Goal: Information Seeking & Learning: Understand process/instructions

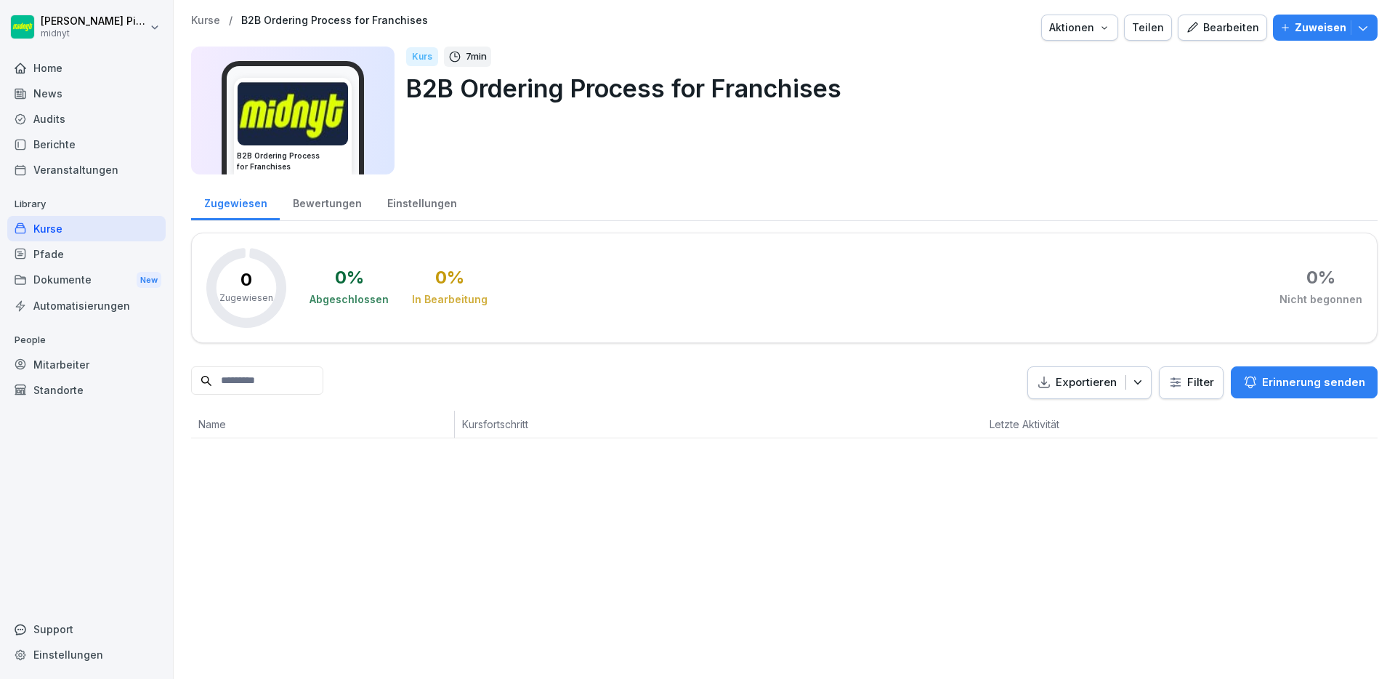
click at [307, 114] on img at bounding box center [293, 113] width 110 height 64
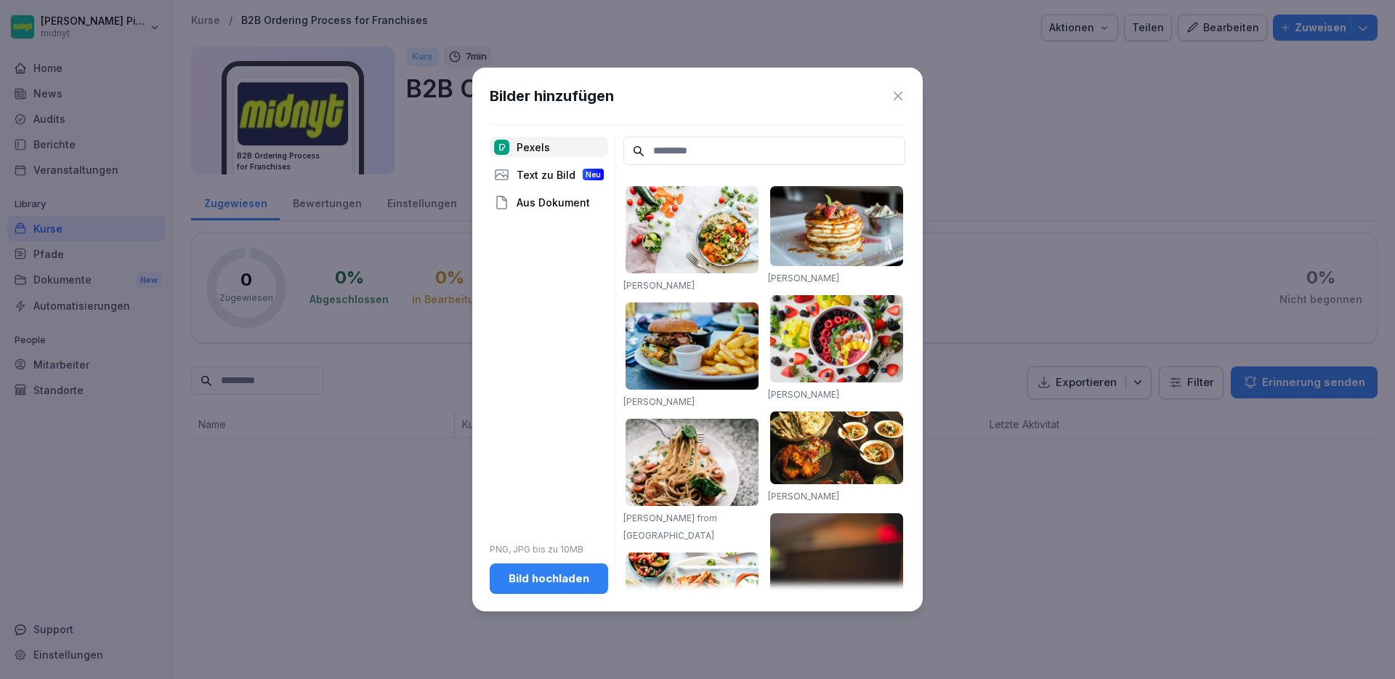
click at [903, 94] on icon at bounding box center [898, 96] width 15 height 15
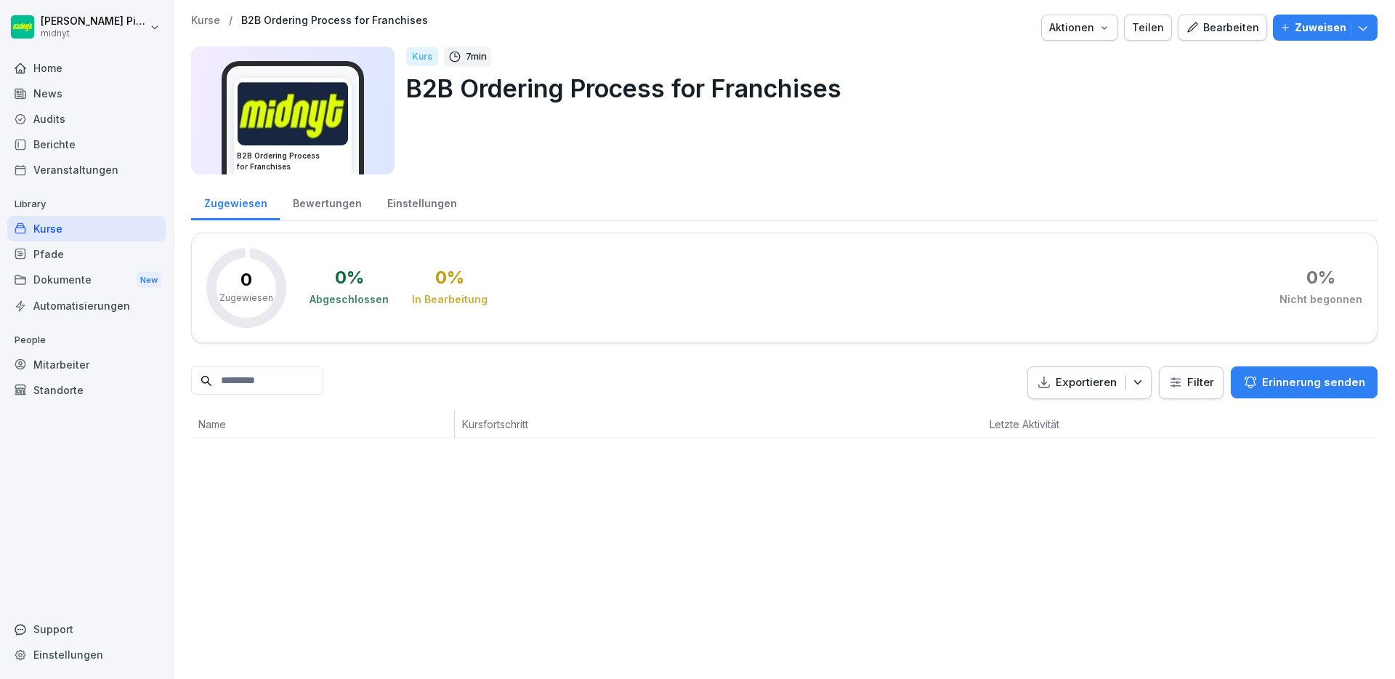
click at [1196, 34] on div "Bearbeiten" at bounding box center [1222, 28] width 73 height 16
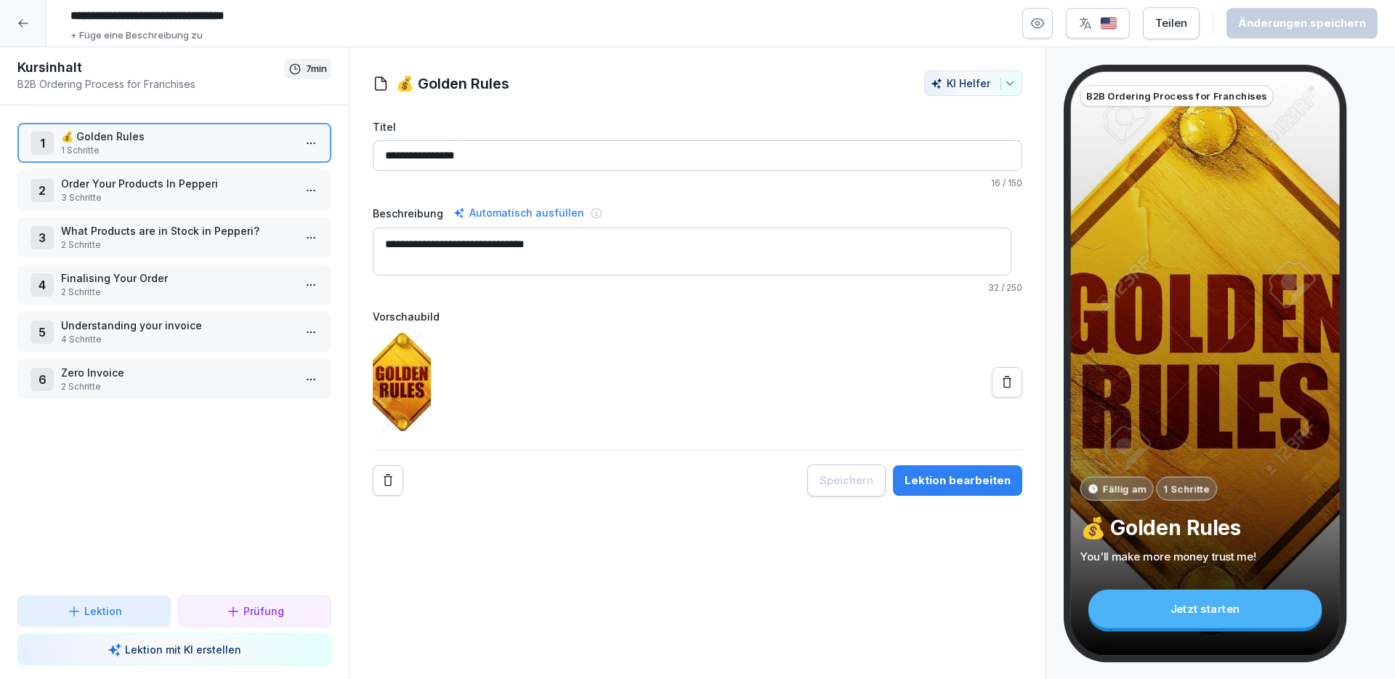
click at [1207, 610] on div "Jetzt starten" at bounding box center [1204, 608] width 233 height 39
click at [179, 180] on p "Order Your Products In Pepperi" at bounding box center [177, 183] width 232 height 15
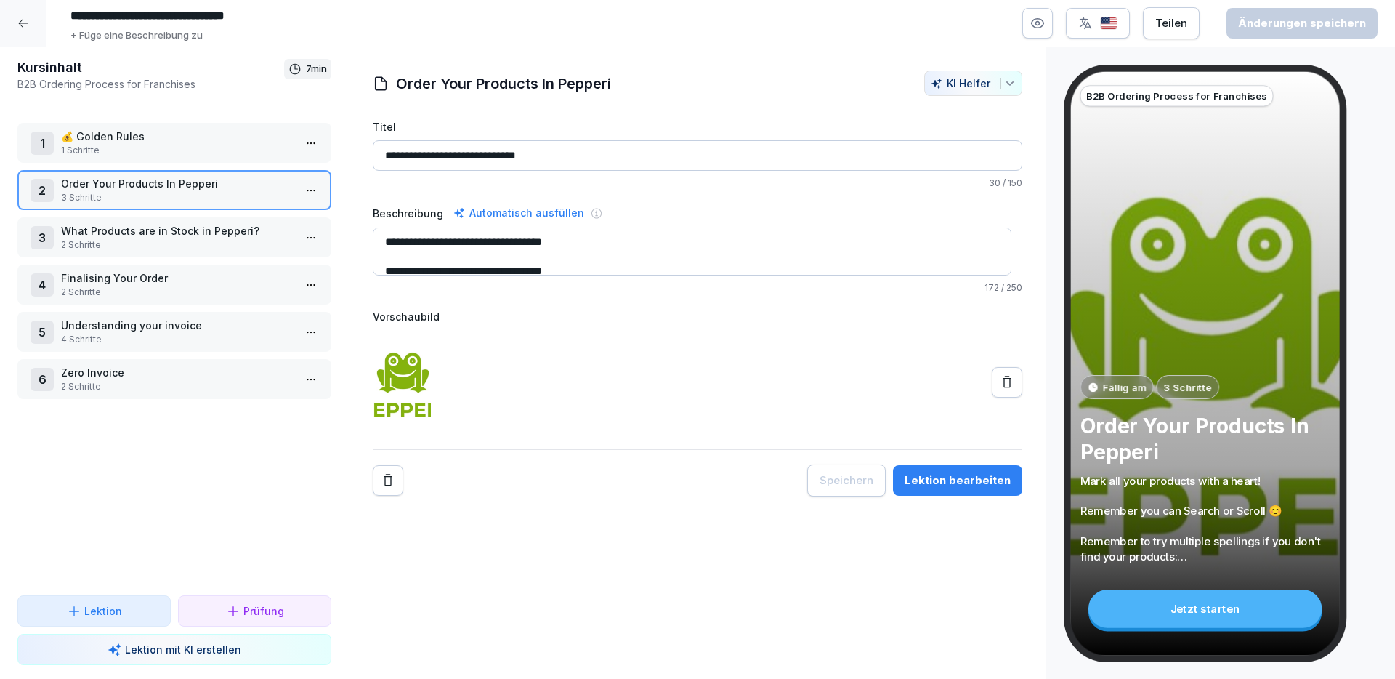
scroll to position [10, 0]
click at [189, 228] on p "What Products are in Stock in Pepperi?" at bounding box center [177, 230] width 232 height 15
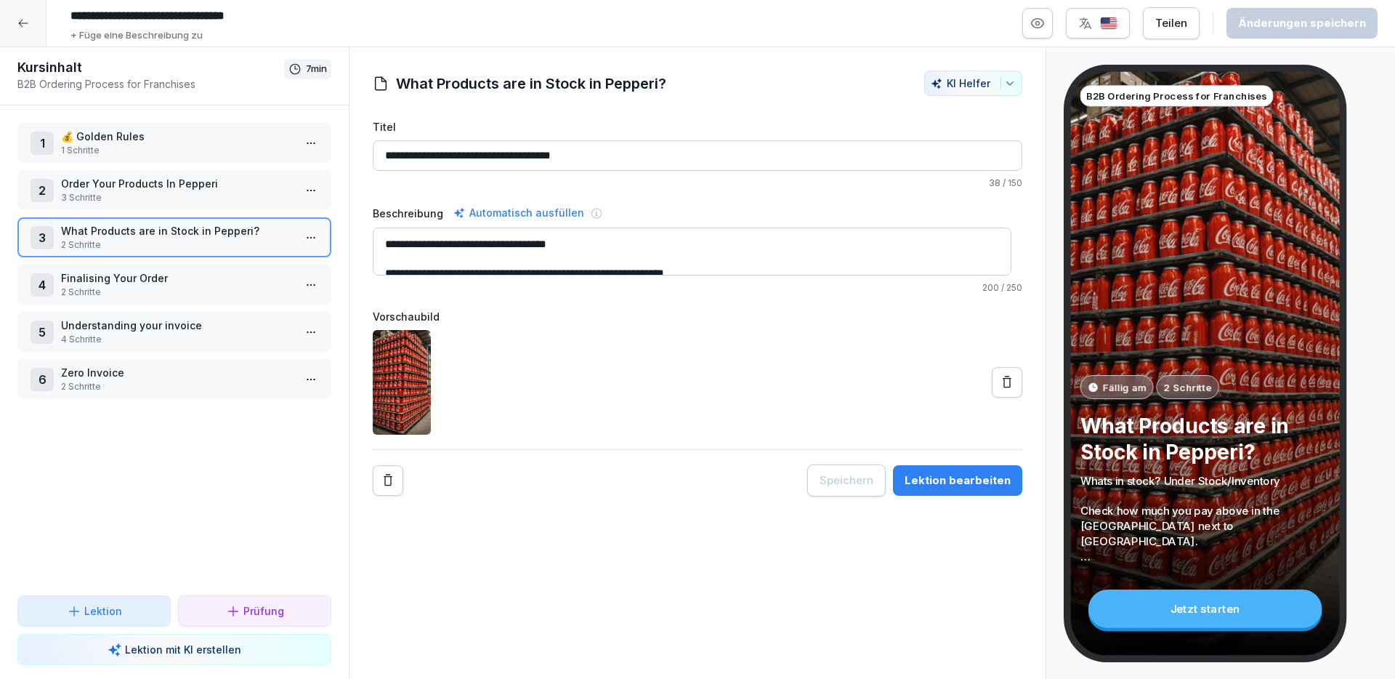
click at [206, 203] on p "3 Schritte" at bounding box center [177, 197] width 232 height 13
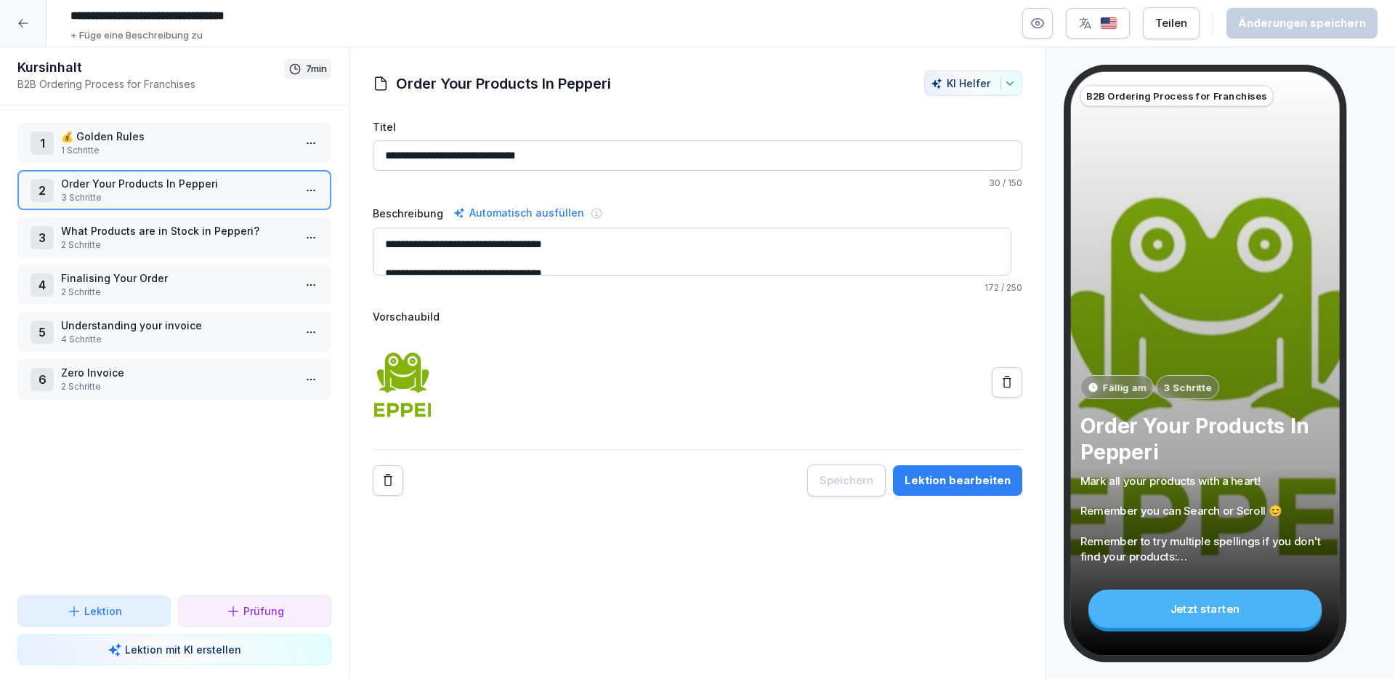
drag, startPoint x: 387, startPoint y: 247, endPoint x: 572, endPoint y: 252, distance: 185.3
click at [572, 252] on textarea "**********" at bounding box center [692, 251] width 639 height 48
click at [485, 258] on textarea "**********" at bounding box center [692, 251] width 639 height 48
click at [172, 198] on p "3 Schritte" at bounding box center [177, 197] width 232 height 13
click at [172, 199] on p "3 Schritte" at bounding box center [177, 198] width 232 height 13
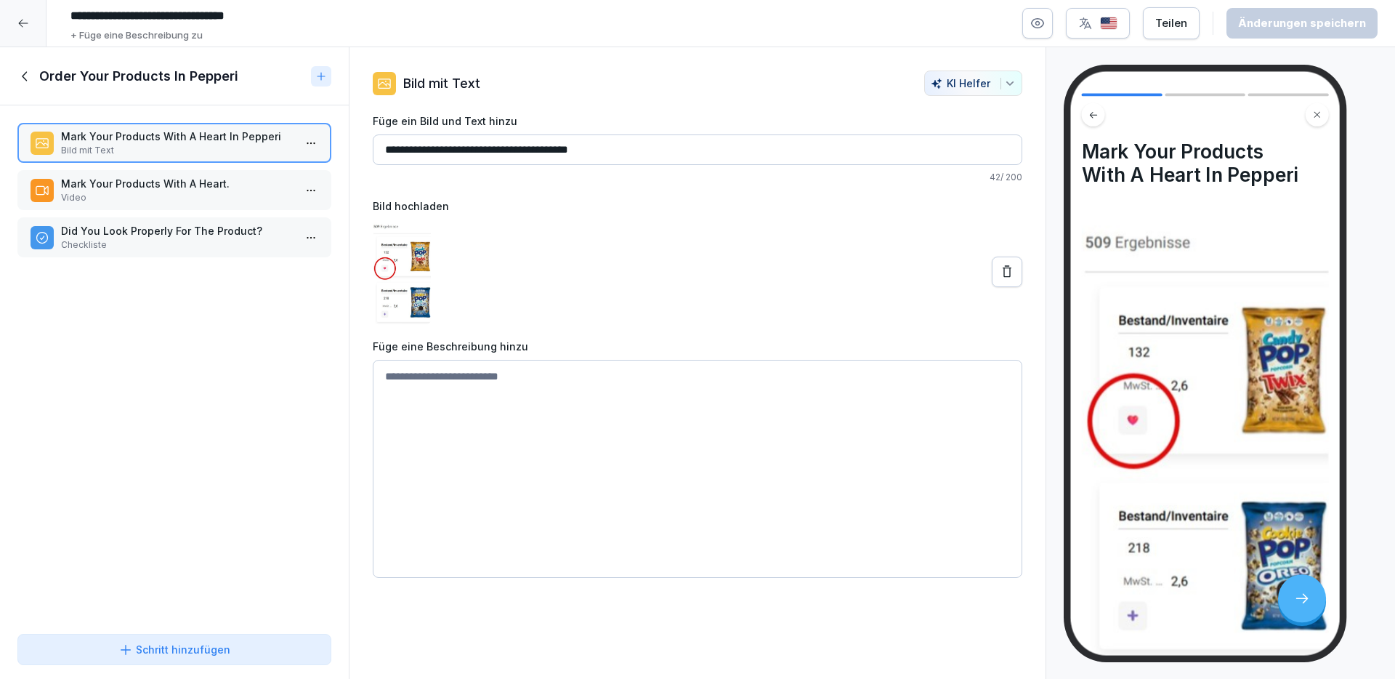
click at [35, 65] on div "Order Your Products In Pepperi" at bounding box center [174, 76] width 349 height 58
click at [32, 68] on icon at bounding box center [25, 76] width 16 height 16
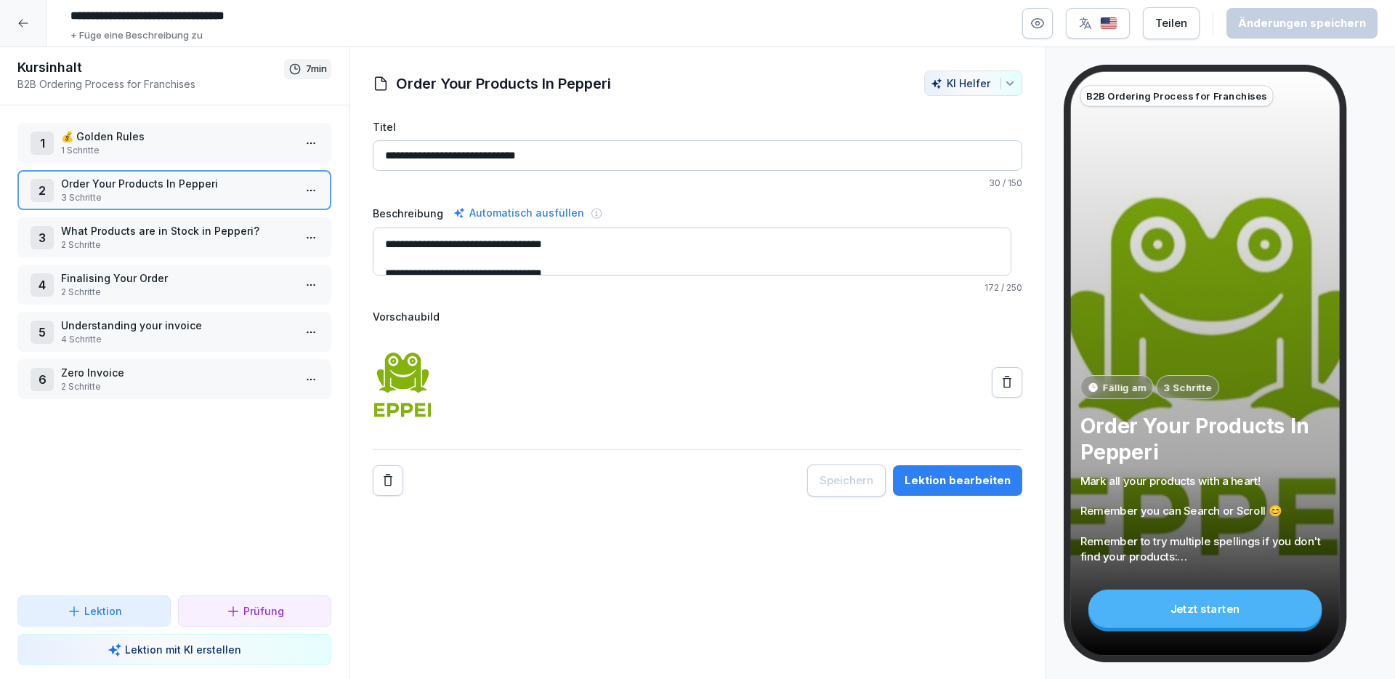
click at [122, 181] on p "Order Your Products In Pepperi" at bounding box center [177, 183] width 232 height 15
click at [122, 180] on p "Order Your Products In Pepperi" at bounding box center [177, 183] width 232 height 15
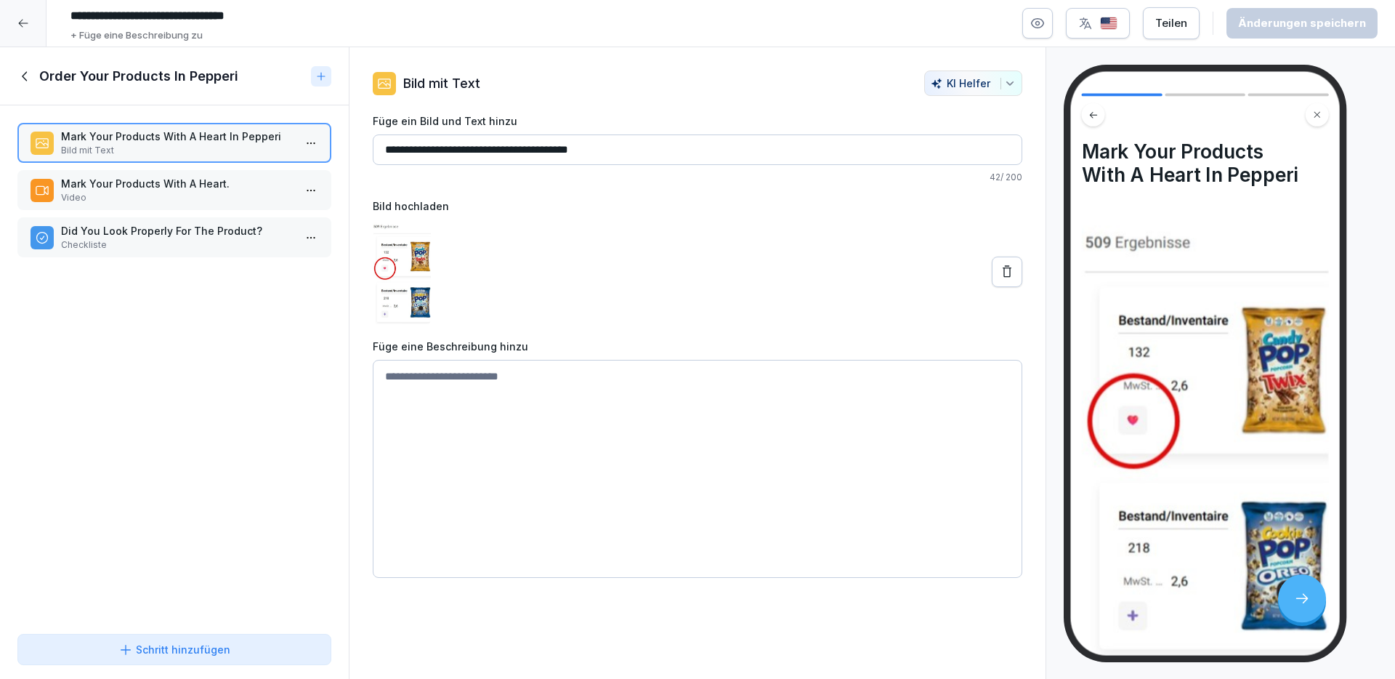
click at [193, 176] on p "Mark Your Products With A Heart." at bounding box center [177, 183] width 232 height 15
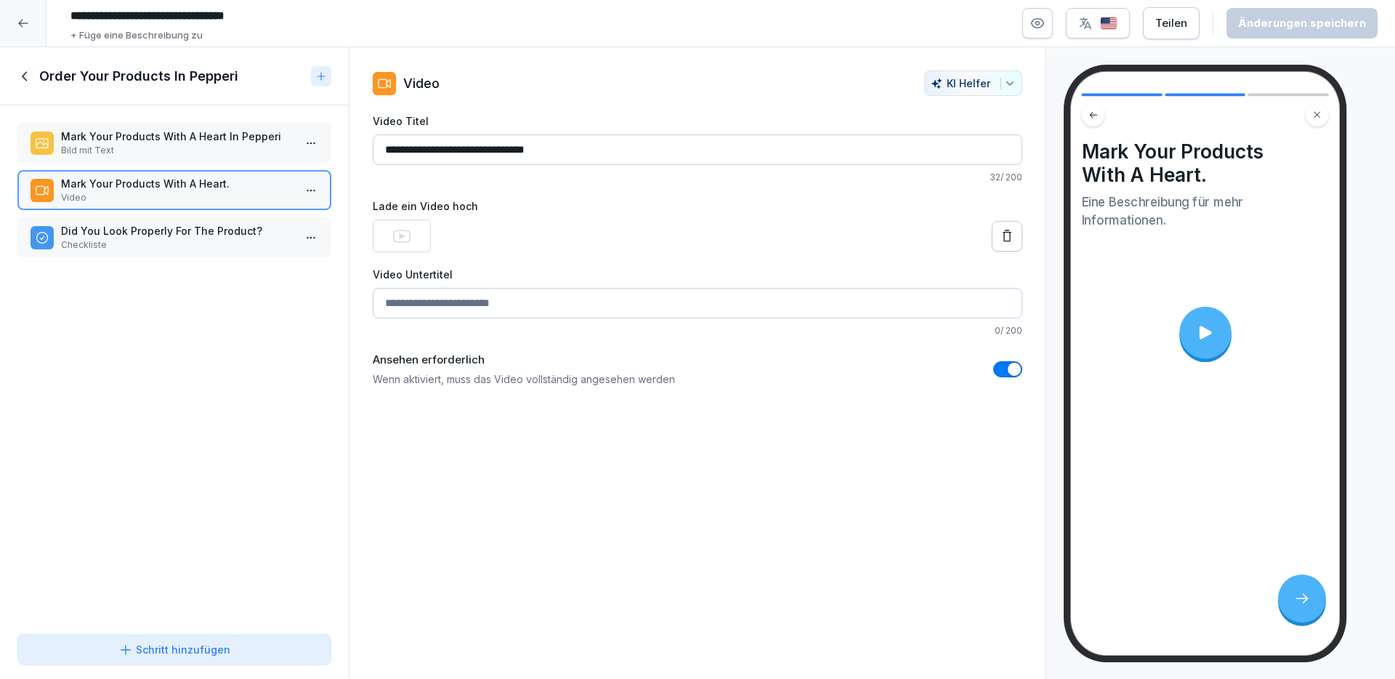
click at [1195, 333] on icon at bounding box center [1204, 332] width 19 height 19
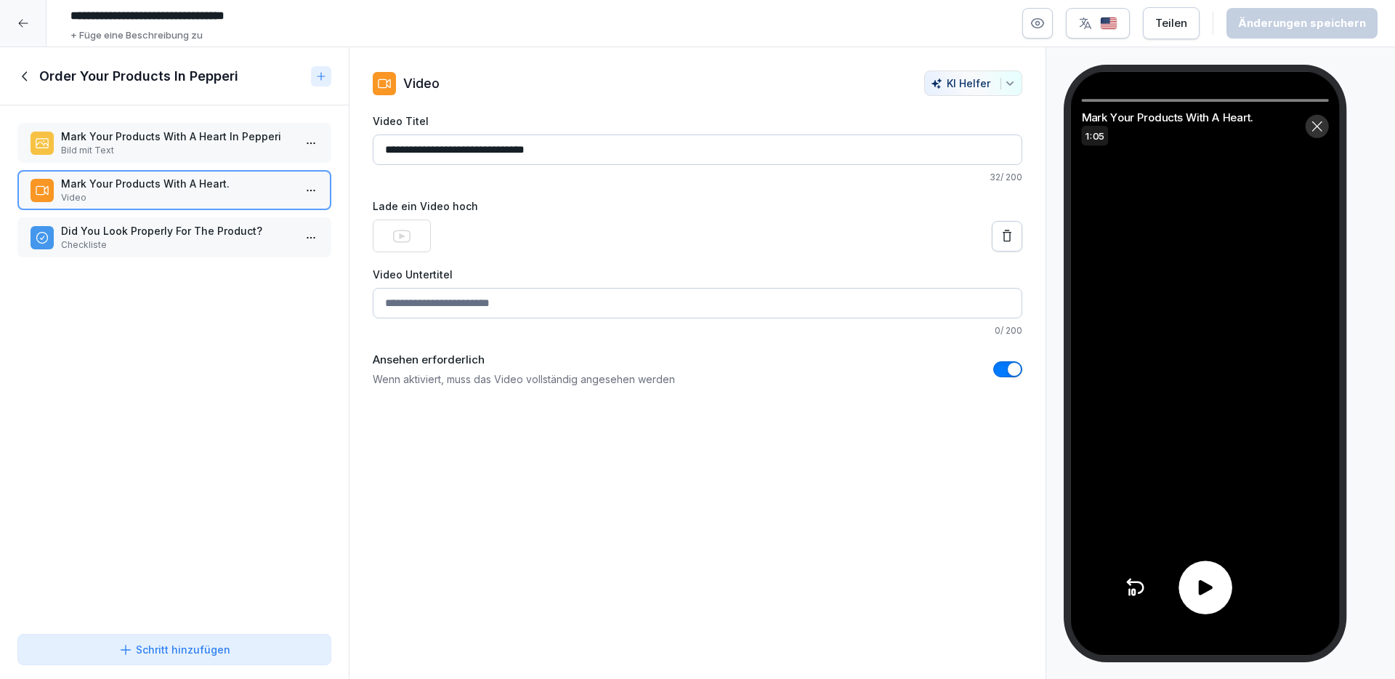
click at [1206, 581] on icon at bounding box center [1205, 587] width 22 height 22
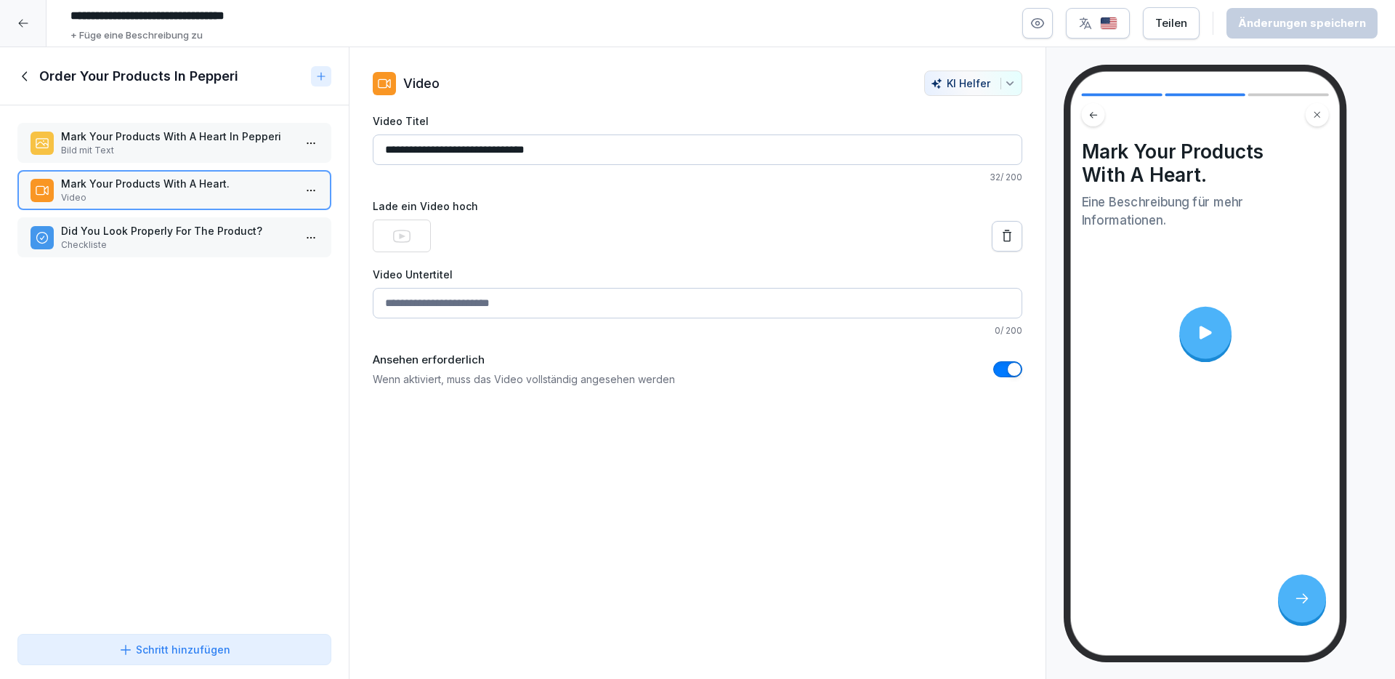
click at [108, 226] on p "Did You Look Properly For The Product?" at bounding box center [177, 230] width 232 height 15
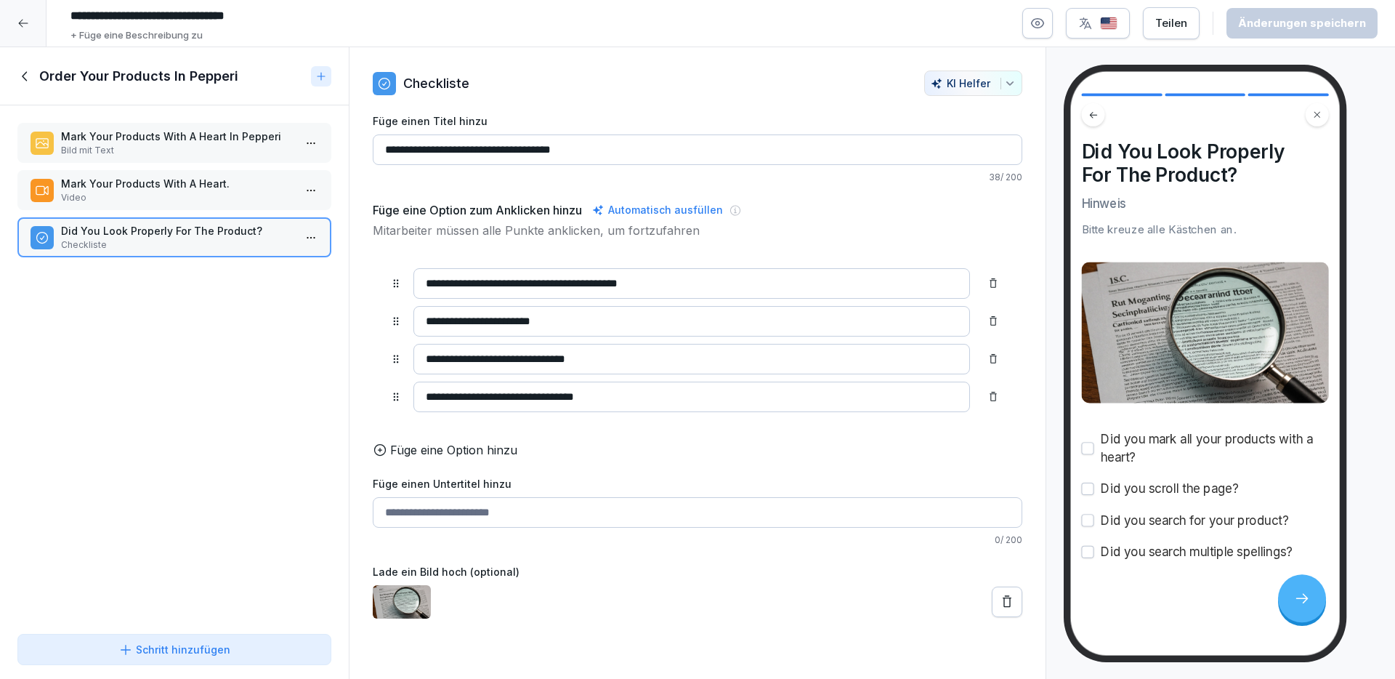
click at [1088, 450] on button "button" at bounding box center [1088, 448] width 12 height 12
click at [1089, 450] on button "button" at bounding box center [1088, 448] width 12 height 12
click at [34, 89] on div "Order Your Products In Pepperi" at bounding box center [174, 76] width 349 height 58
click at [28, 79] on icon at bounding box center [25, 76] width 16 height 16
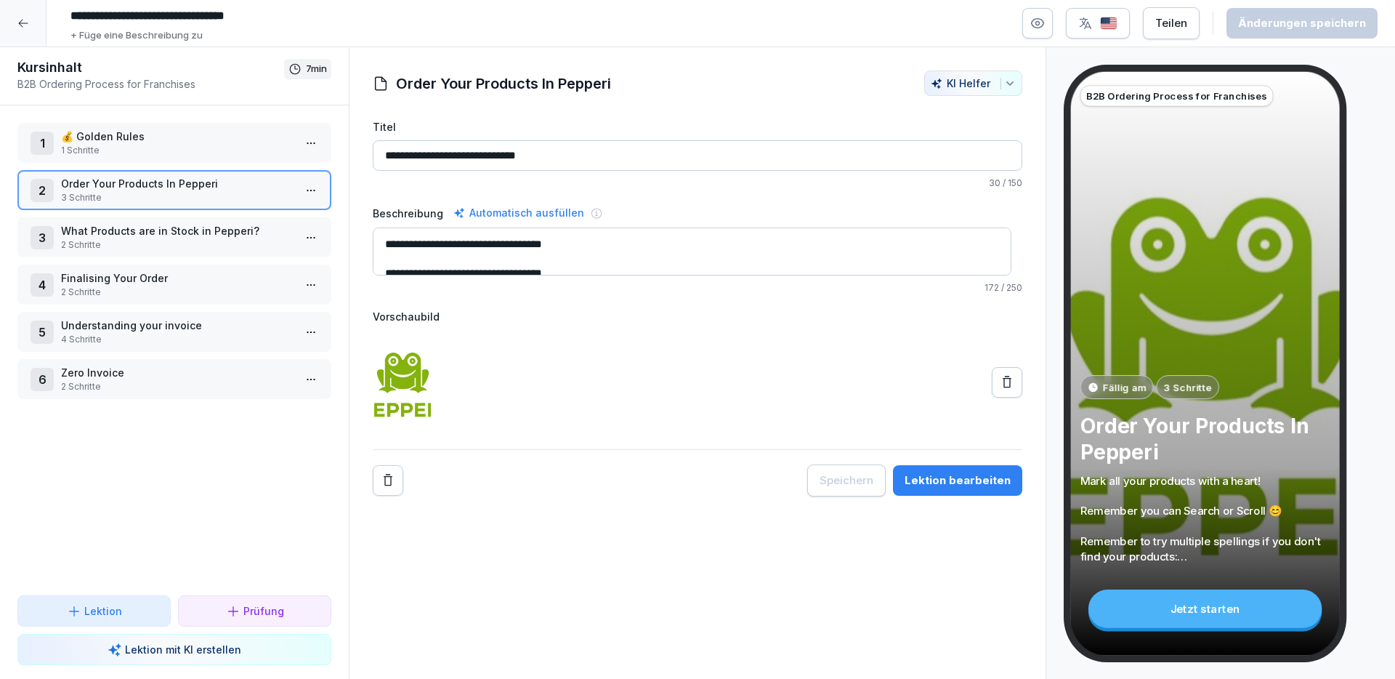
click at [128, 247] on p "2 Schritte" at bounding box center [177, 244] width 232 height 13
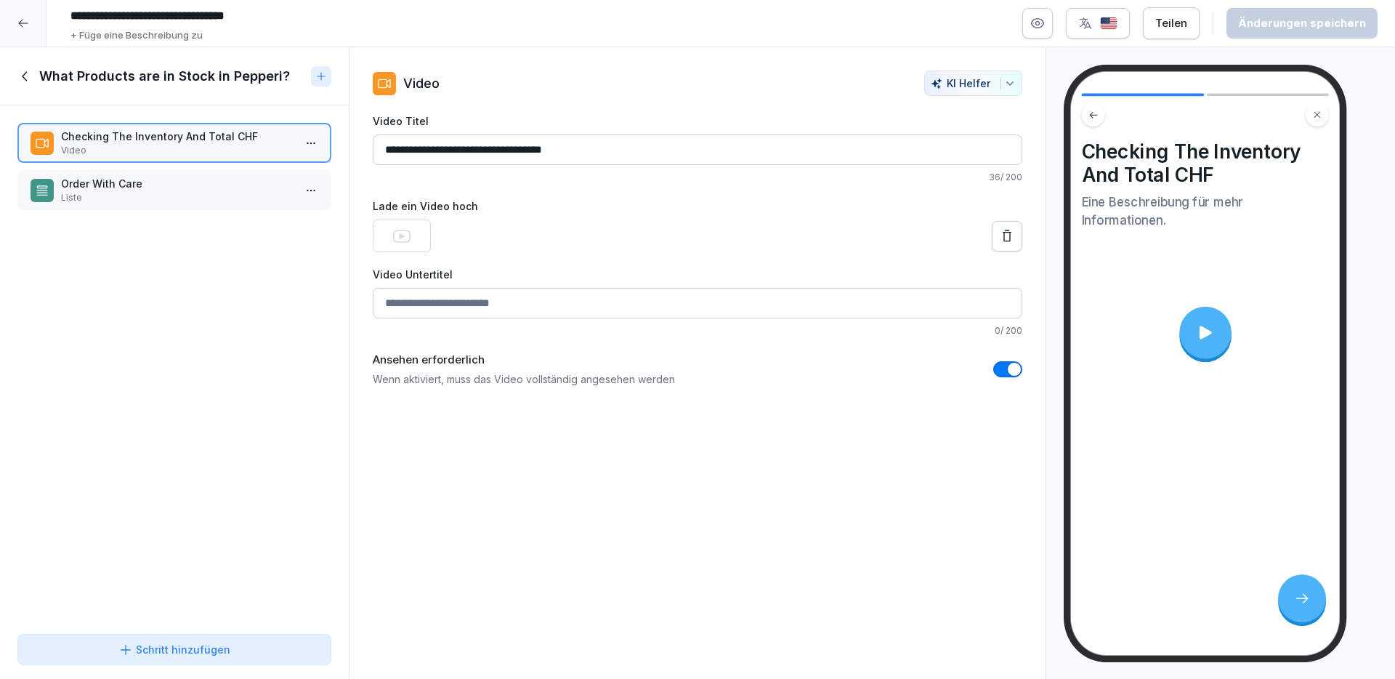
click at [1222, 336] on div at bounding box center [1205, 333] width 52 height 52
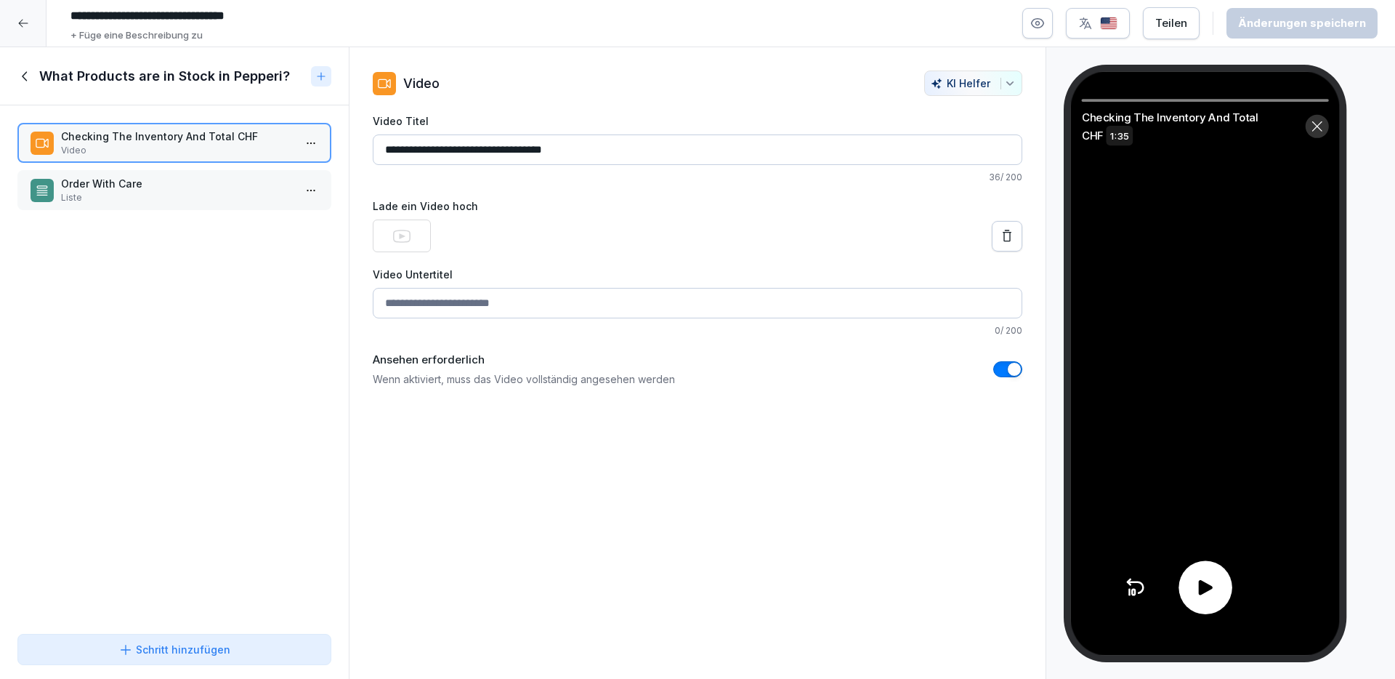
click at [1210, 589] on icon at bounding box center [1205, 587] width 14 height 15
click at [1208, 584] on icon at bounding box center [1204, 587] width 9 height 14
click at [173, 183] on p "Order With Care" at bounding box center [177, 183] width 232 height 15
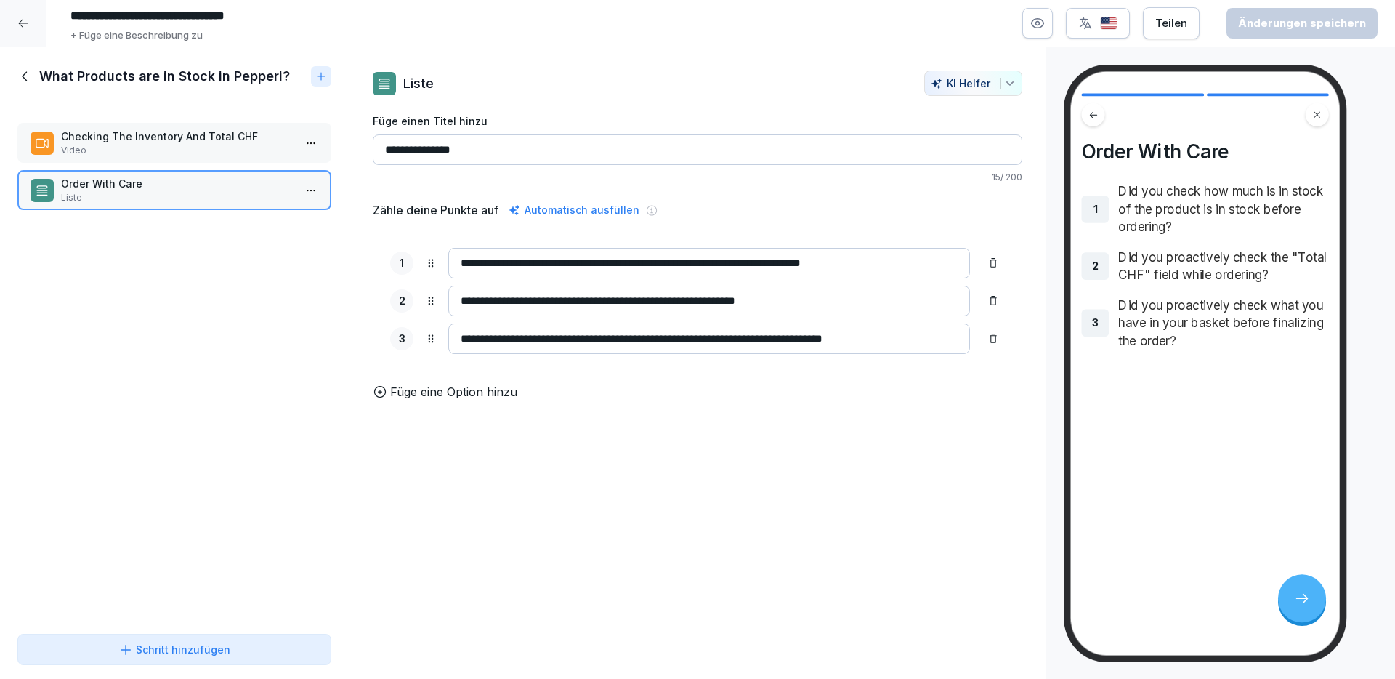
click at [18, 70] on icon at bounding box center [25, 76] width 16 height 16
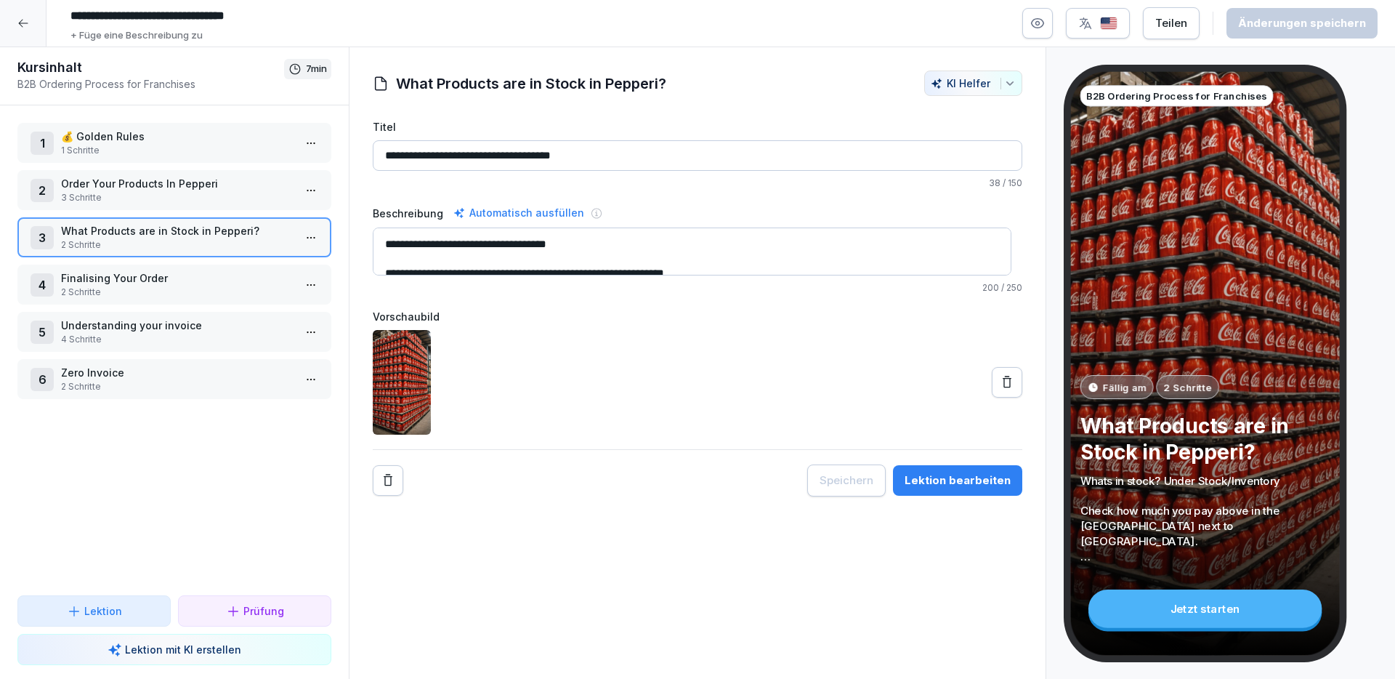
click at [204, 295] on p "2 Schritte" at bounding box center [177, 292] width 232 height 13
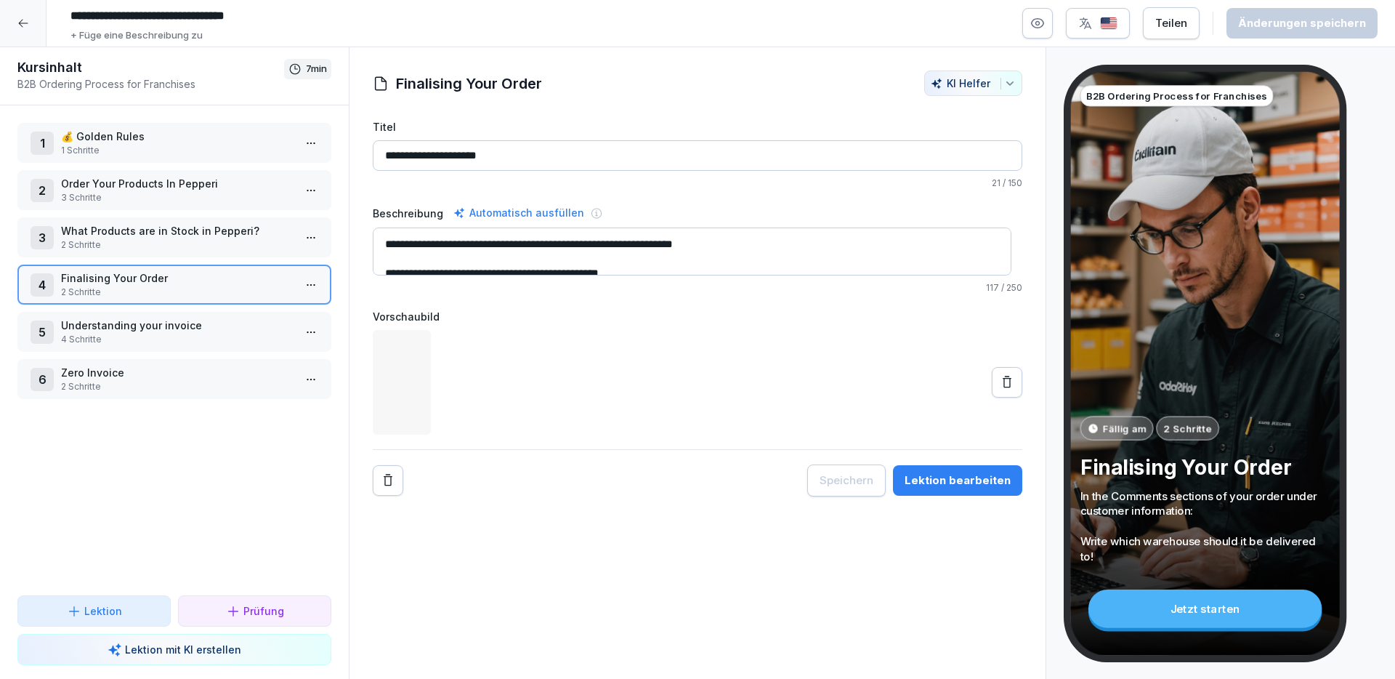
click at [203, 291] on p "2 Schritte" at bounding box center [177, 292] width 232 height 13
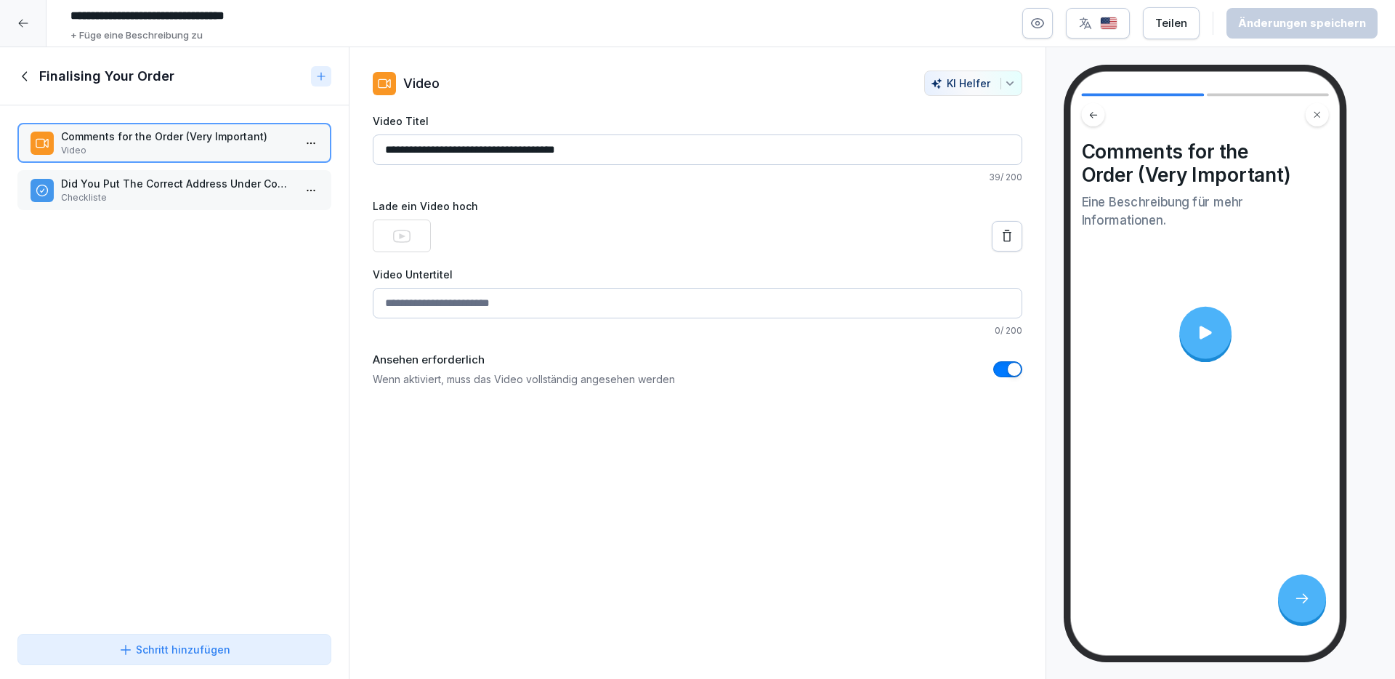
click at [1217, 329] on div at bounding box center [1205, 333] width 52 height 52
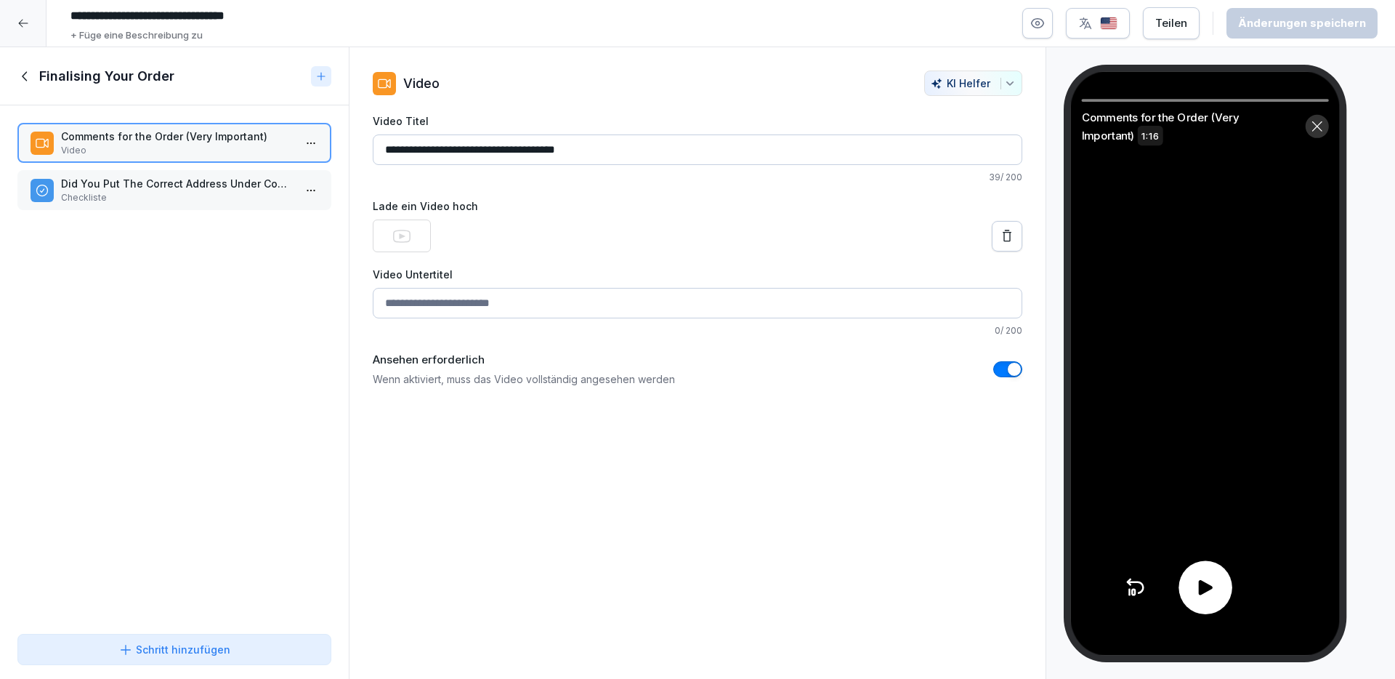
click at [1205, 585] on icon at bounding box center [1205, 587] width 14 height 15
drag, startPoint x: 1205, startPoint y: 590, endPoint x: 1089, endPoint y: 530, distance: 130.6
click at [1205, 590] on icon at bounding box center [1205, 587] width 22 height 22
click at [154, 182] on p "Did You Put The Correct Address Under Comments?" at bounding box center [177, 183] width 232 height 15
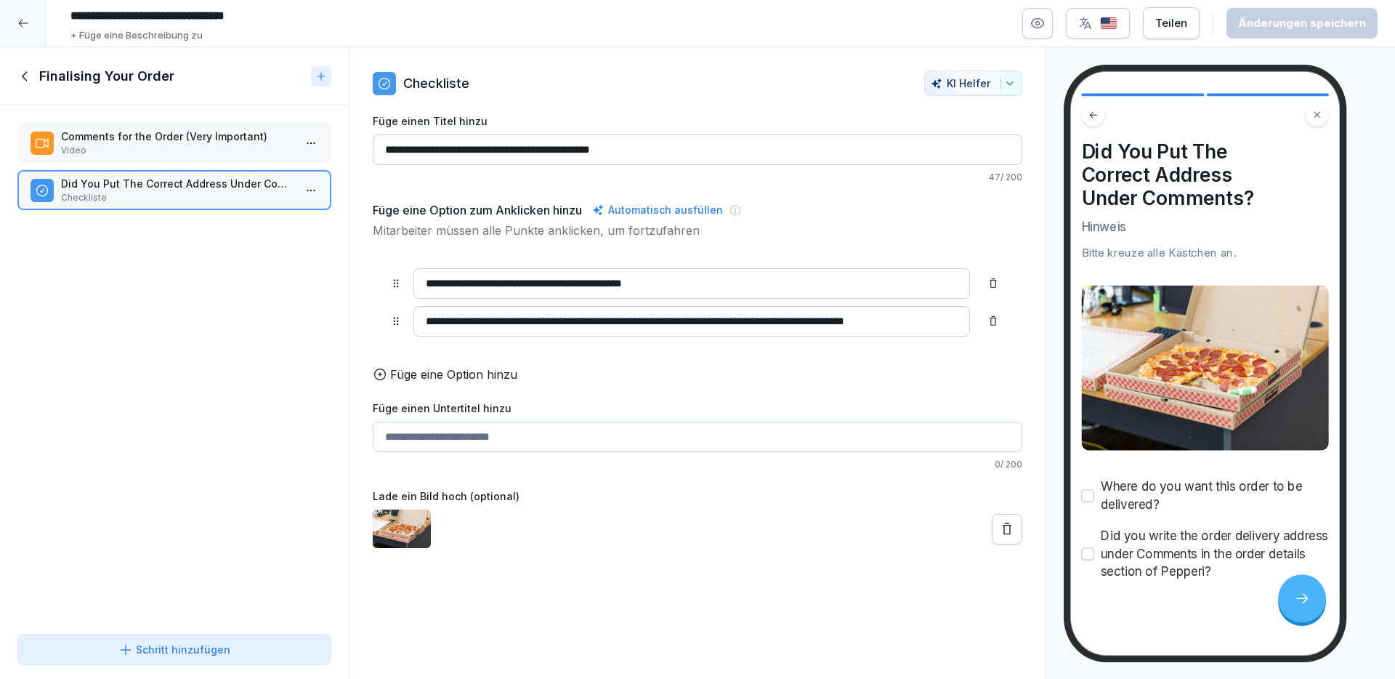
click at [41, 71] on h1 "Finalising Your Order" at bounding box center [106, 76] width 135 height 17
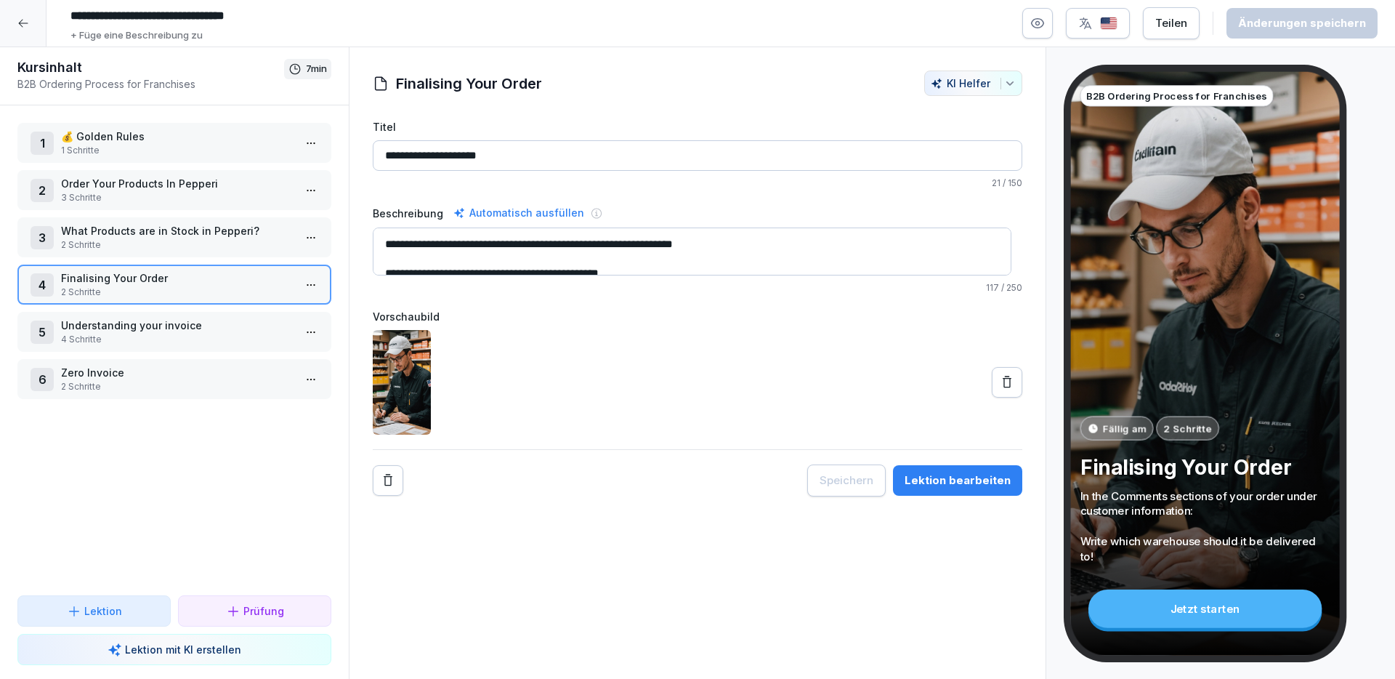
click at [94, 307] on div "1 💰 Golden Rules 1 Schritte 2 Order Your Products In Pepperi 3 Schritte 3 What …" at bounding box center [174, 350] width 349 height 490
click at [97, 314] on div "5 Understanding your invoice 4 Schritte" at bounding box center [174, 332] width 314 height 40
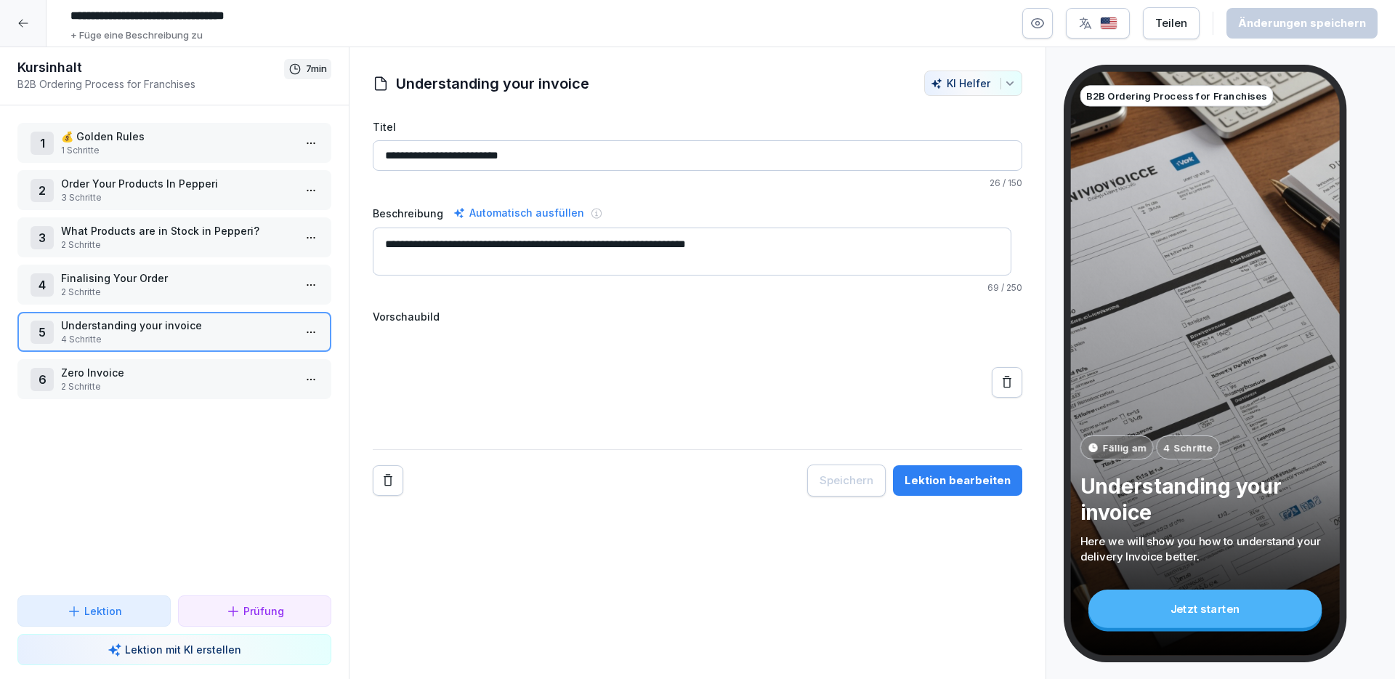
click at [197, 330] on p "Understanding your invoice" at bounding box center [177, 324] width 232 height 15
click at [198, 330] on p "Understanding your invoice" at bounding box center [177, 324] width 232 height 15
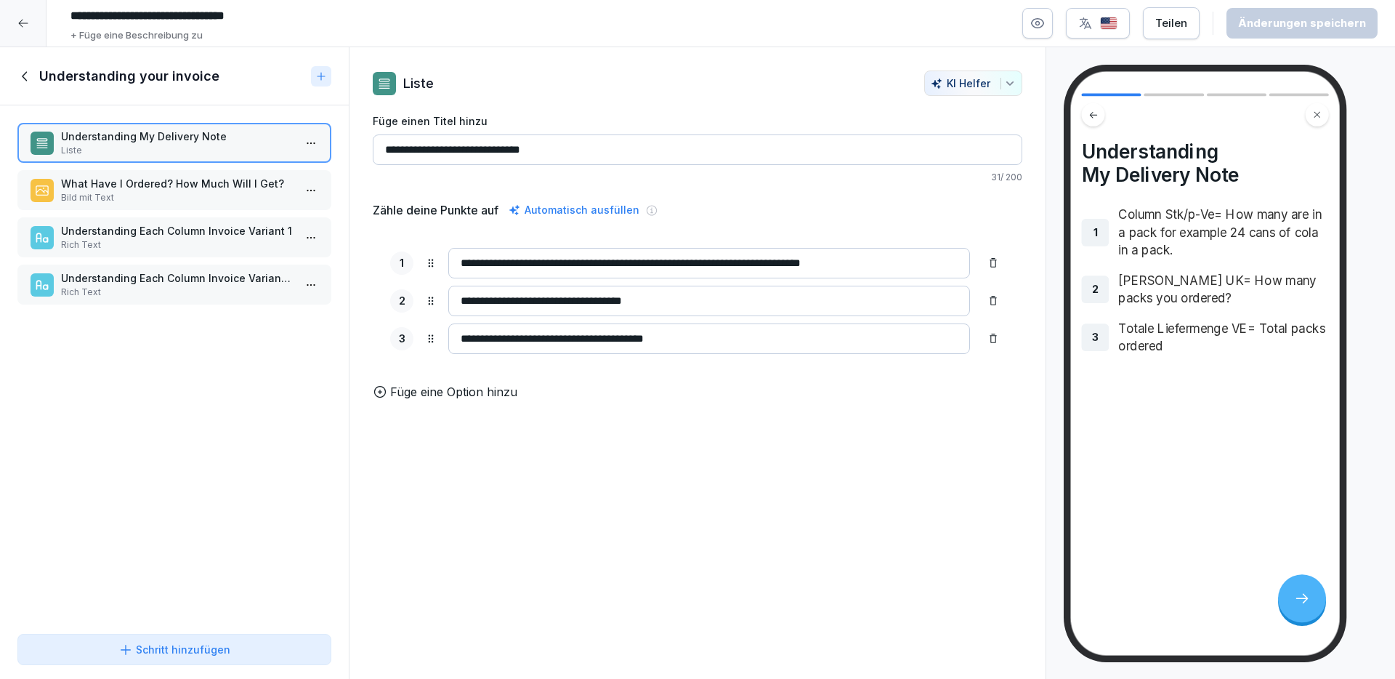
click at [222, 219] on div "Understanding Each Column Invoice Variant 1 Rich Text" at bounding box center [174, 237] width 314 height 40
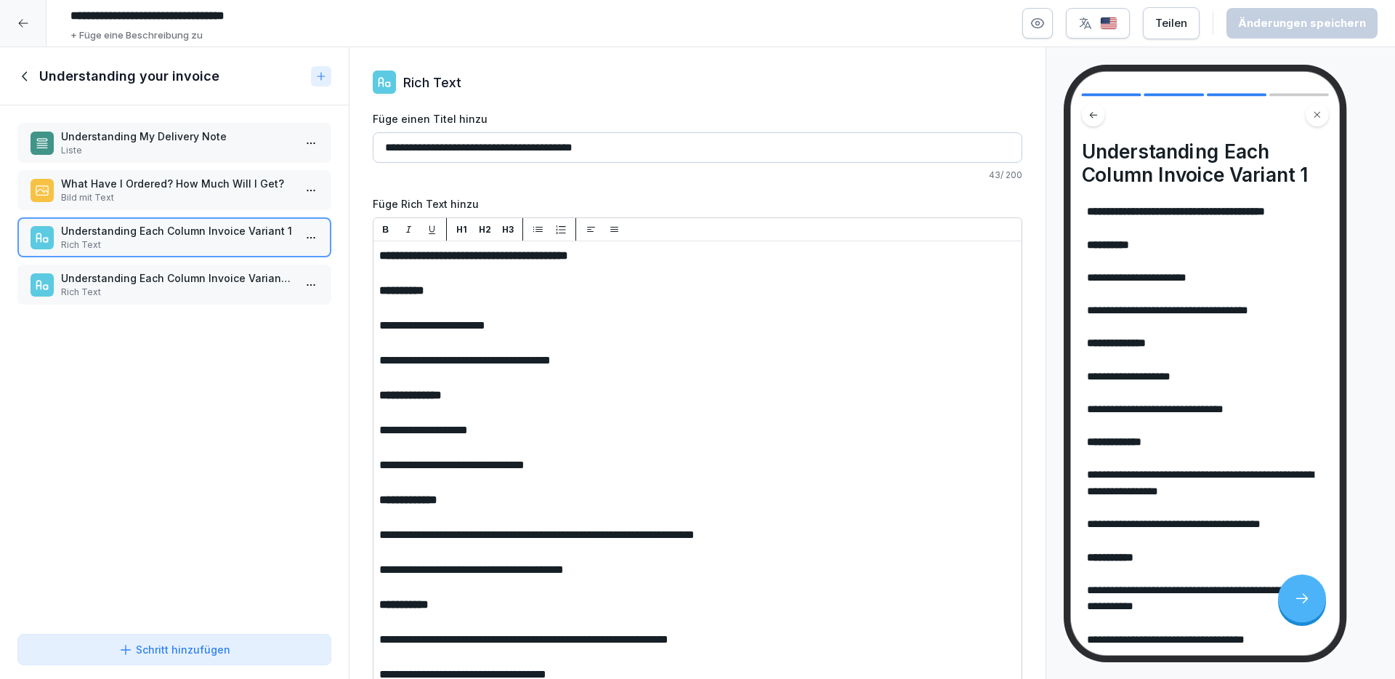
click at [212, 203] on p "Bild mit Text" at bounding box center [177, 197] width 232 height 13
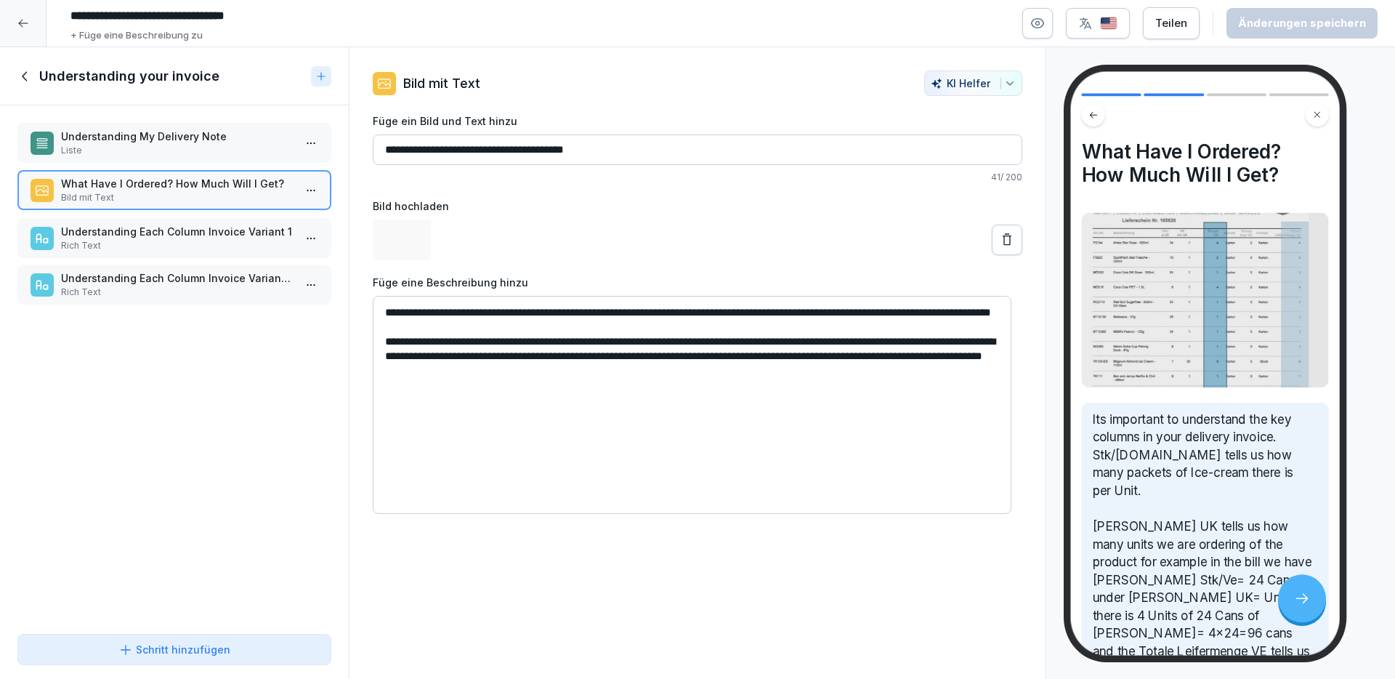
click at [198, 243] on p "Rich Text" at bounding box center [177, 245] width 232 height 13
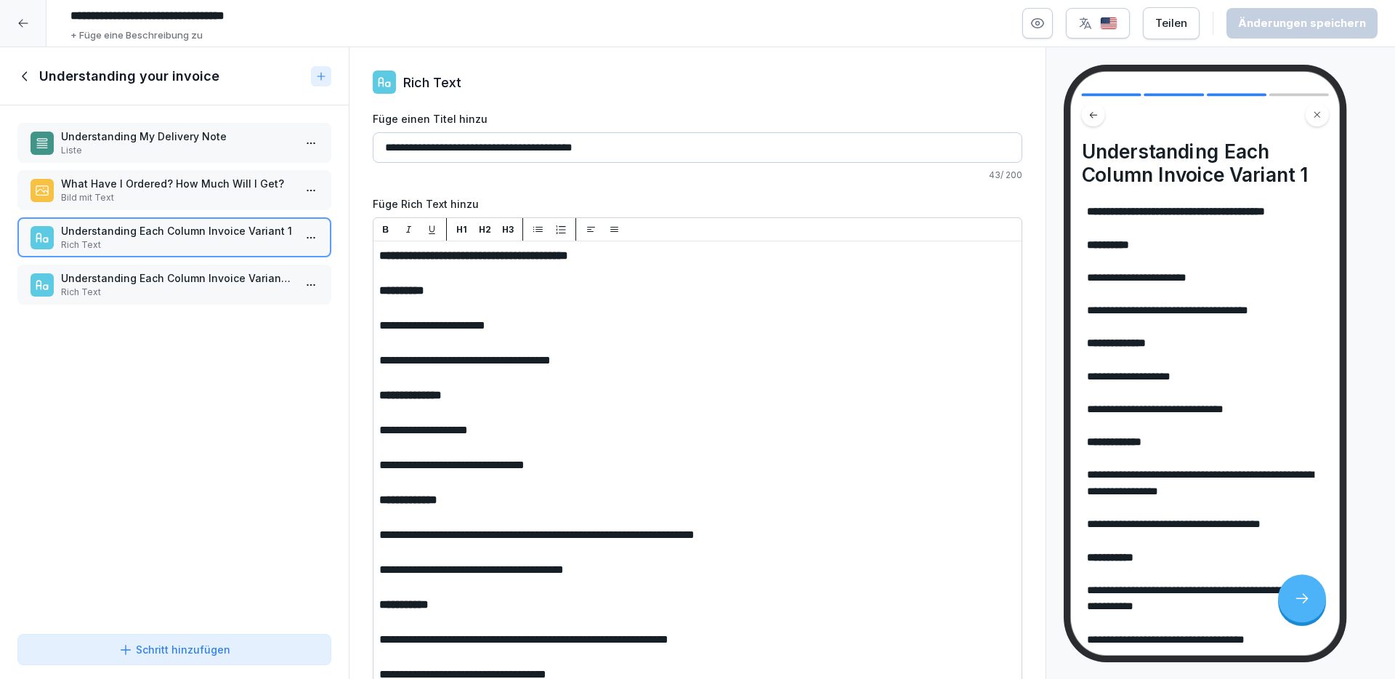
click at [185, 292] on p "Rich Text" at bounding box center [177, 292] width 232 height 13
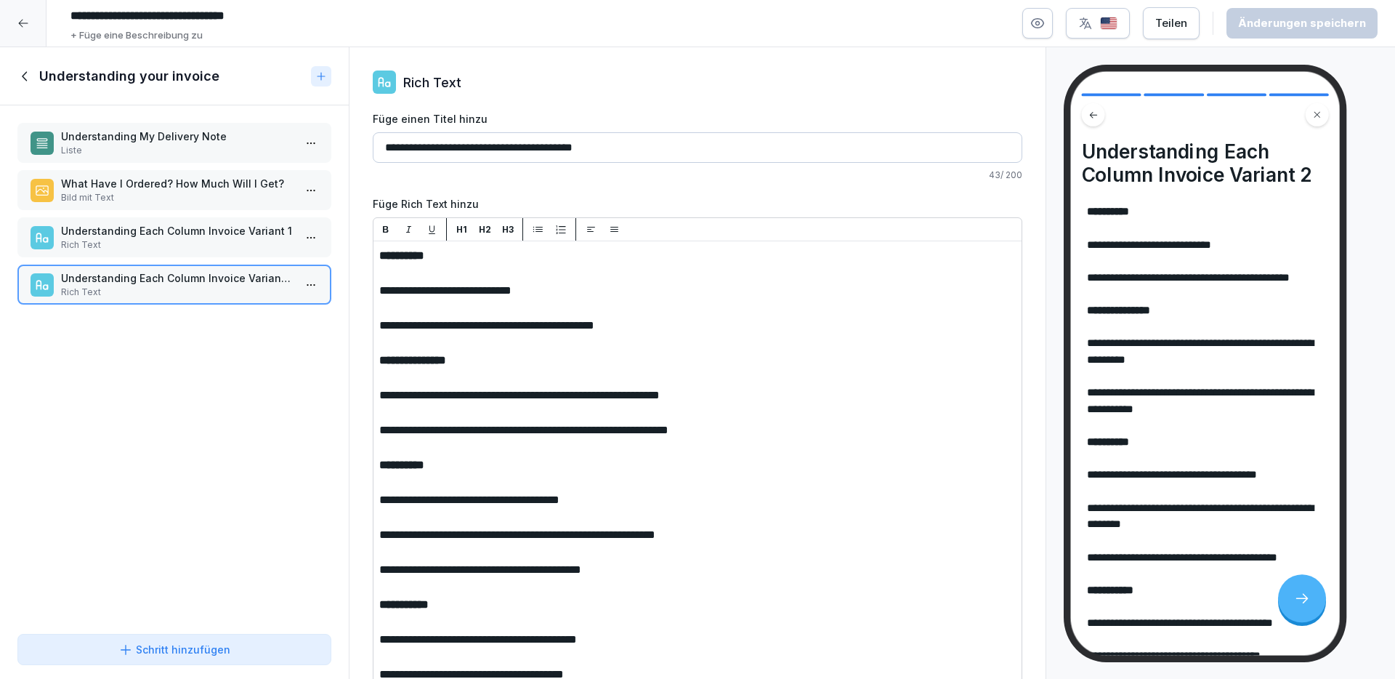
click at [21, 65] on div "Understanding your invoice" at bounding box center [174, 76] width 349 height 58
click at [28, 72] on icon at bounding box center [25, 76] width 16 height 16
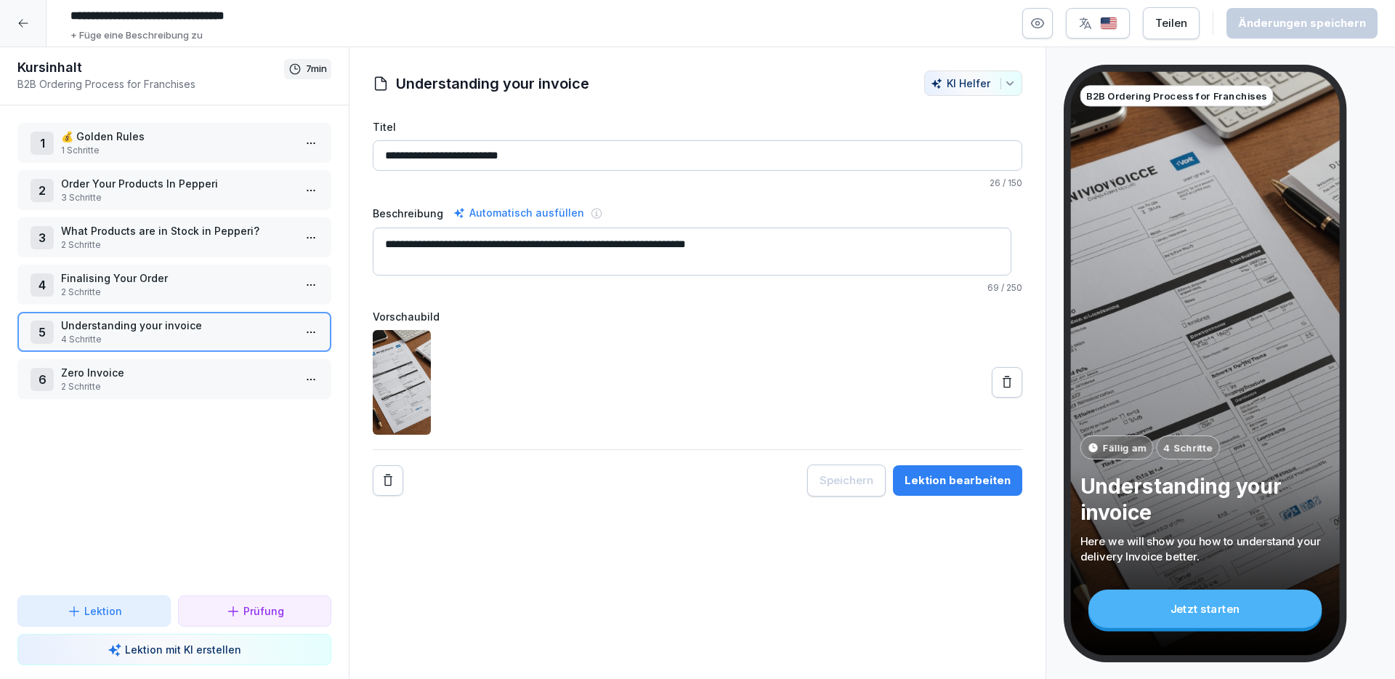
click at [130, 371] on p "Zero Invoice" at bounding box center [177, 372] width 232 height 15
click at [131, 371] on p "Zero Invoice" at bounding box center [177, 372] width 232 height 15
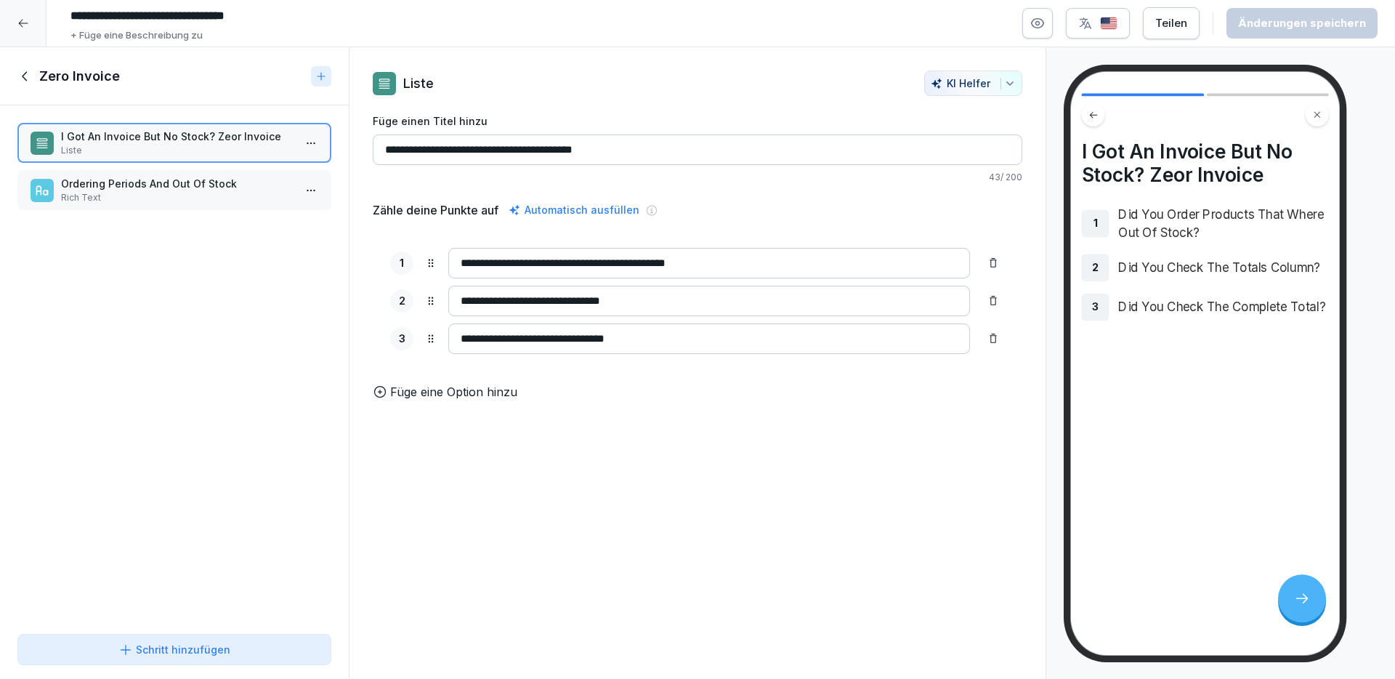
click at [1104, 218] on div "1" at bounding box center [1096, 224] width 28 height 28
click at [169, 177] on p "Ordering Periods And Out Of Stock" at bounding box center [177, 183] width 232 height 15
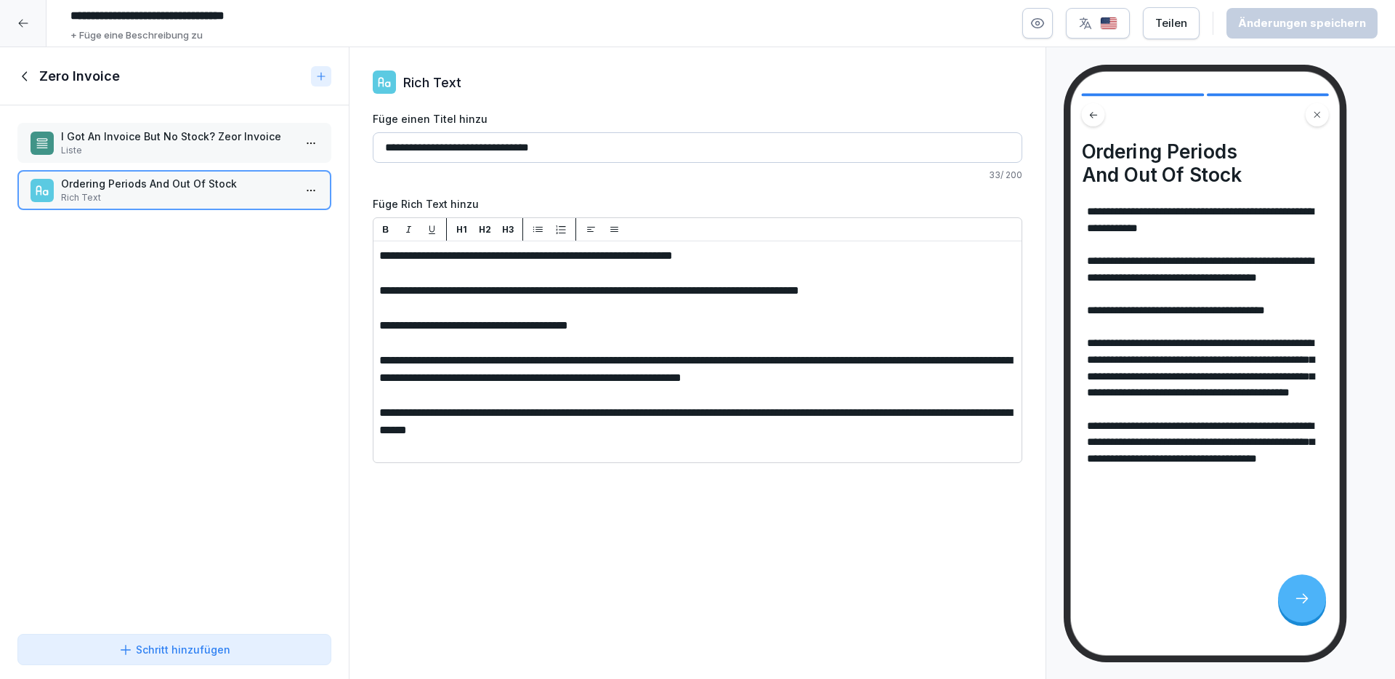
click at [17, 81] on icon at bounding box center [25, 76] width 16 height 16
